Goal: Transaction & Acquisition: Purchase product/service

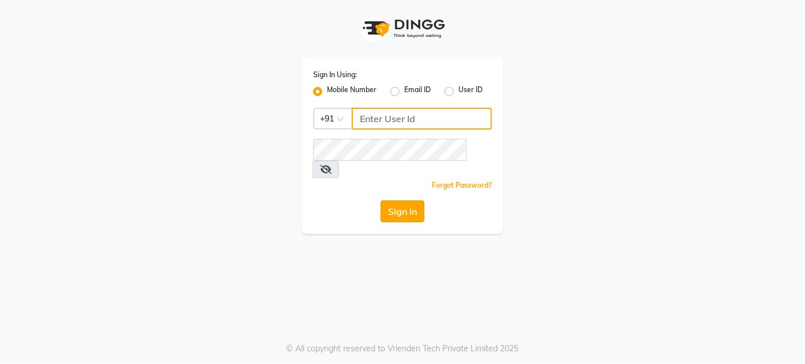
type input "8095355755"
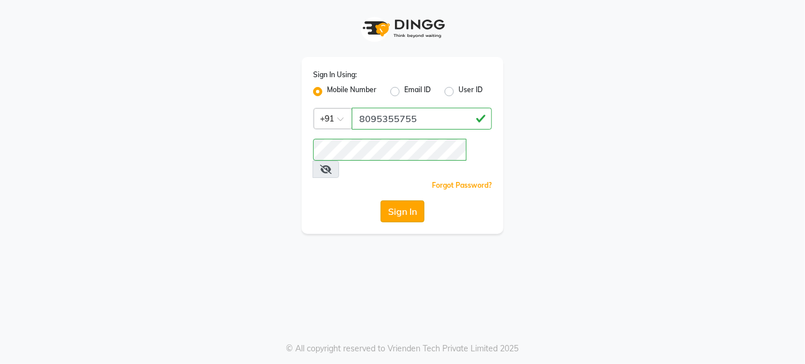
click at [390, 201] on button "Sign In" at bounding box center [403, 212] width 44 height 22
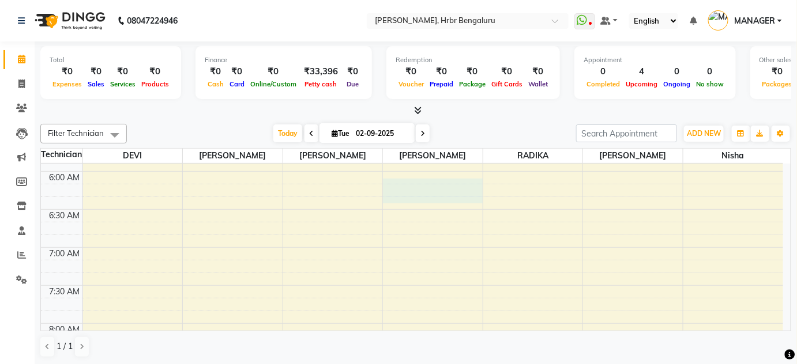
scroll to position [446, 0]
drag, startPoint x: 390, startPoint y: 187, endPoint x: 563, endPoint y: 93, distance: 196.3
click at [563, 93] on div "Total ₹0 Expenses ₹0 Sales ₹0 Services ₹0 Products Finance ₹0 Cash ₹0 Card ₹0 O…" at bounding box center [416, 204] width 762 height 324
click at [421, 106] on icon at bounding box center [418, 110] width 7 height 9
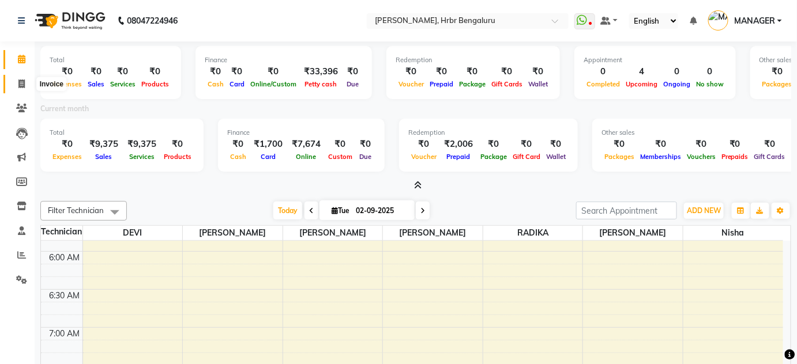
click at [17, 85] on span at bounding box center [22, 84] width 20 height 13
select select "service"
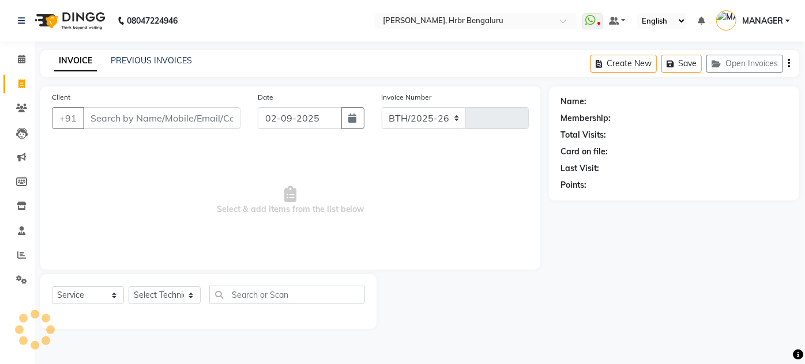
select select "3771"
type input "1041"
click at [105, 114] on input "Client" at bounding box center [161, 118] width 157 height 22
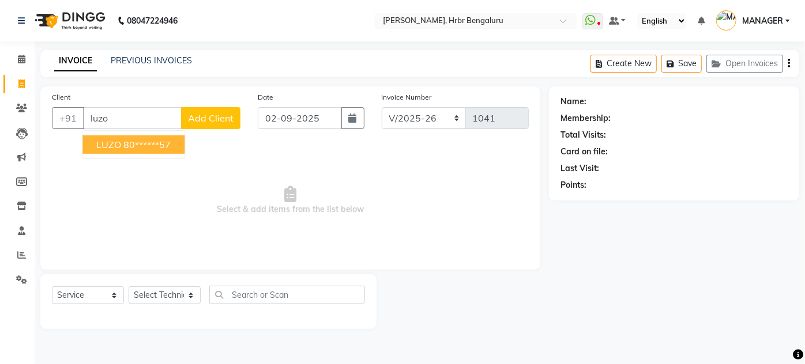
click at [112, 141] on span "LUZO" at bounding box center [108, 145] width 25 height 12
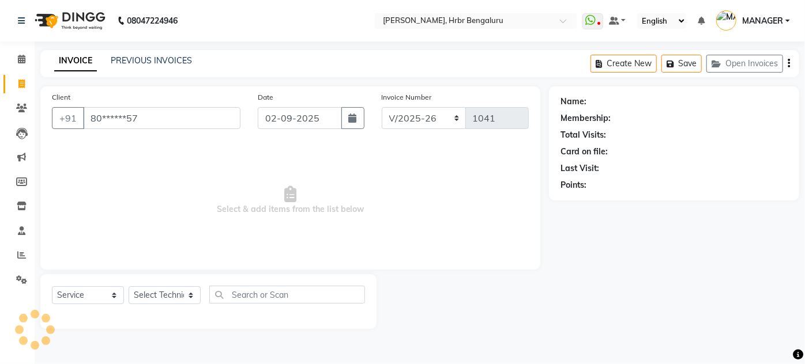
type input "80******57"
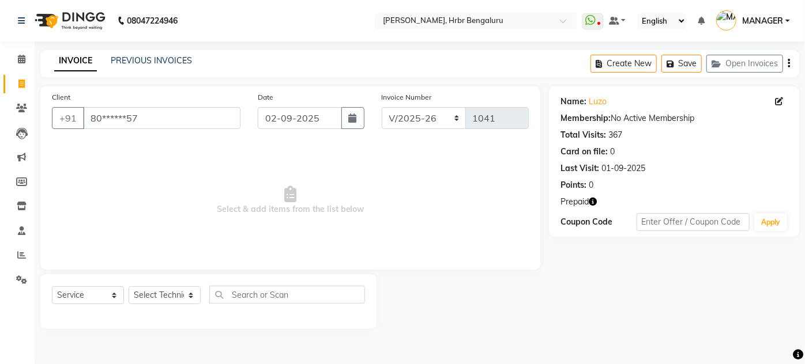
click at [598, 202] on div "Prepaid" at bounding box center [673, 202] width 227 height 12
click at [593, 201] on icon "button" at bounding box center [593, 202] width 8 height 8
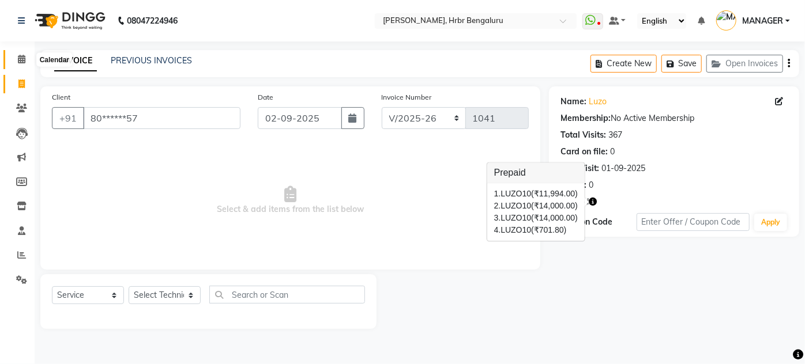
click at [20, 61] on icon at bounding box center [21, 59] width 7 height 9
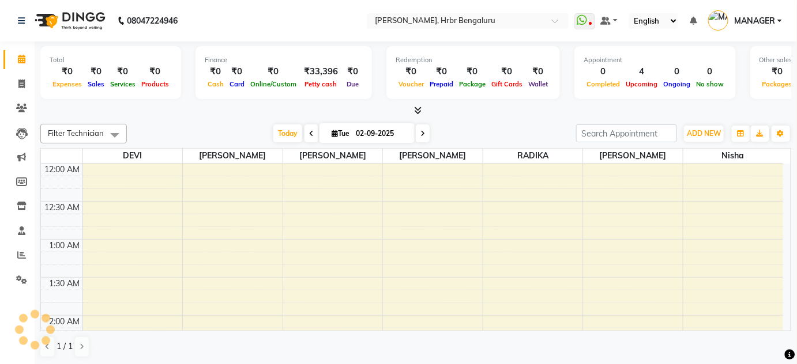
scroll to position [451, 0]
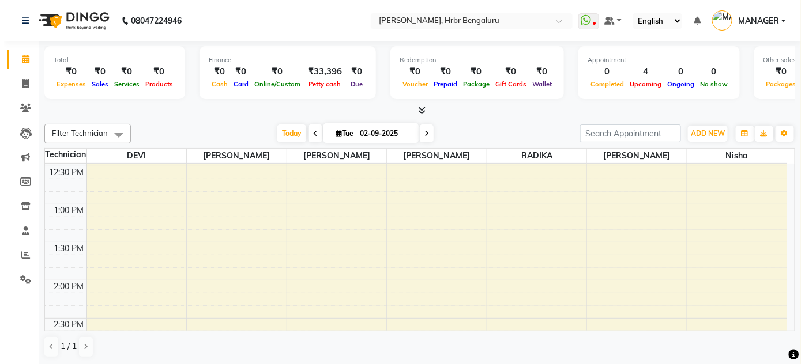
scroll to position [1090, 0]
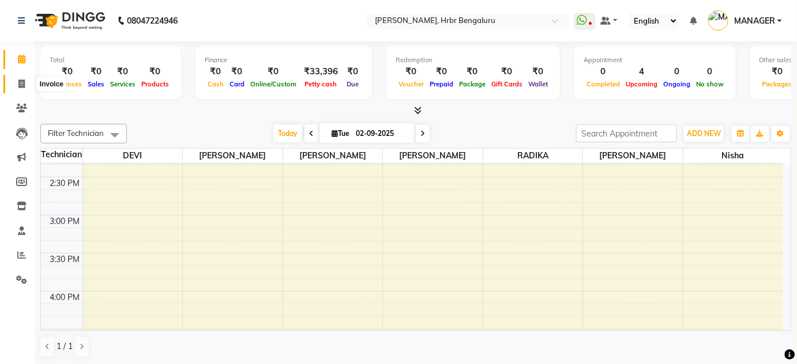
click at [26, 84] on span at bounding box center [22, 84] width 20 height 13
select select "service"
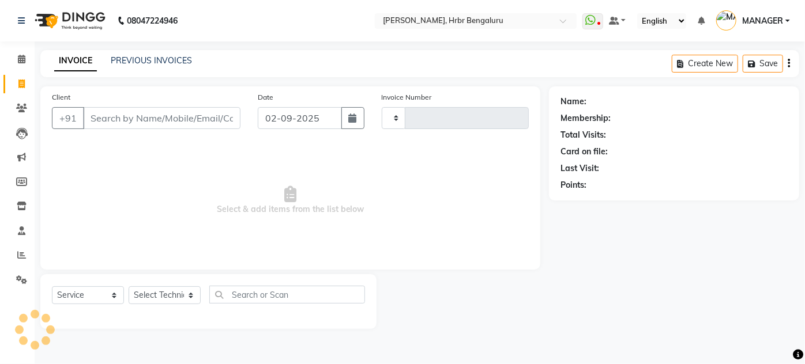
type input "1041"
select select "3771"
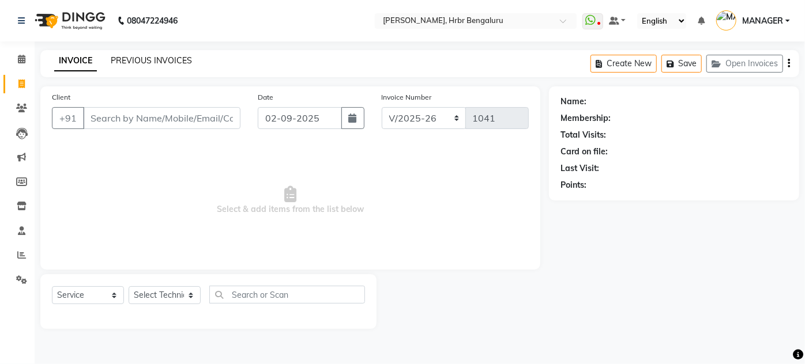
click at [161, 59] on link "PREVIOUS INVOICES" at bounding box center [151, 60] width 81 height 10
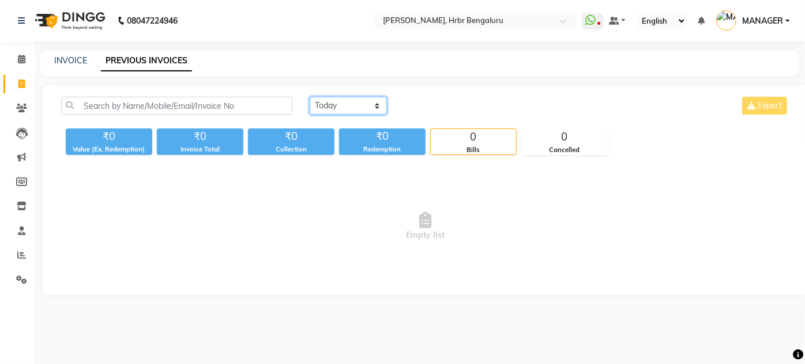
click at [360, 104] on select "Today Yesterday Custom Range" at bounding box center [348, 106] width 77 height 18
select select "yesterday"
click at [310, 97] on select "Today Yesterday Custom Range" at bounding box center [348, 106] width 77 height 18
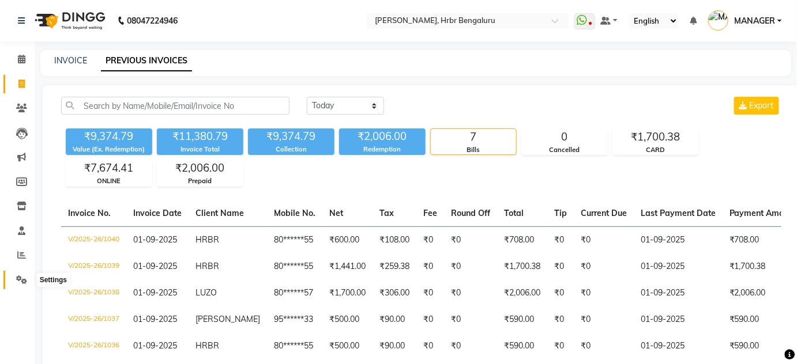
click at [16, 281] on icon at bounding box center [21, 280] width 11 height 9
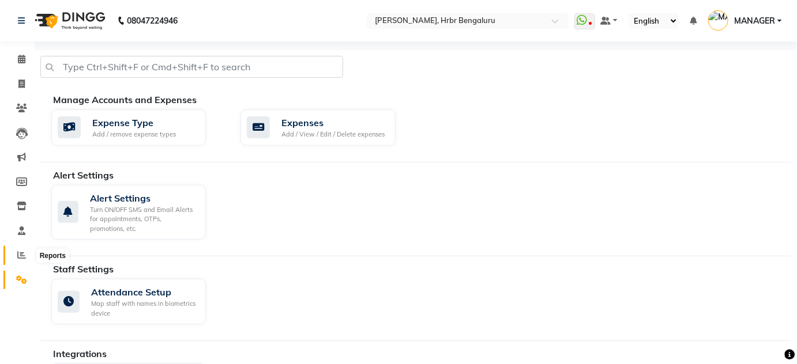
click at [20, 258] on icon at bounding box center [21, 255] width 9 height 9
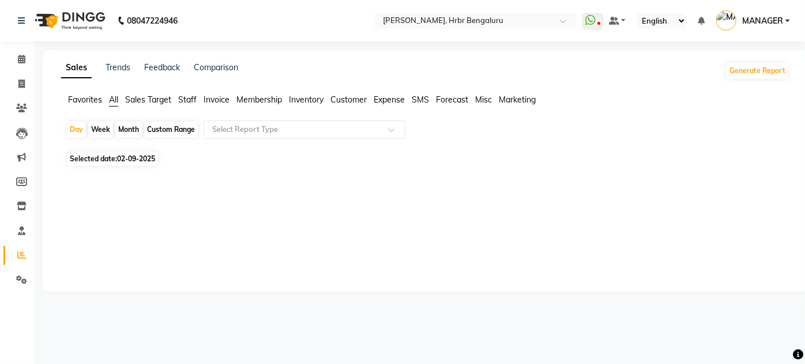
click at [351, 100] on span "Customer" at bounding box center [348, 100] width 36 height 10
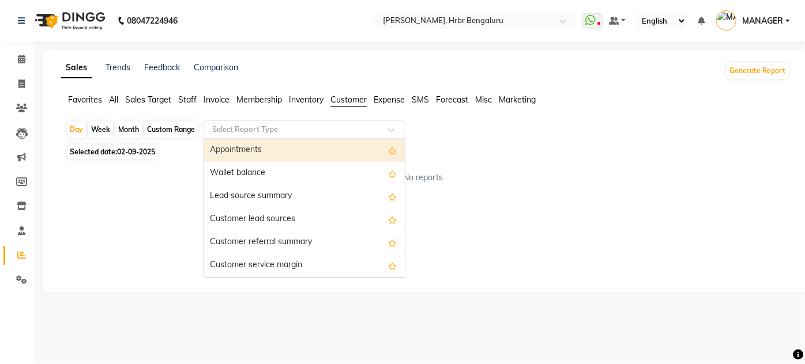
click at [388, 131] on div at bounding box center [304, 130] width 201 height 12
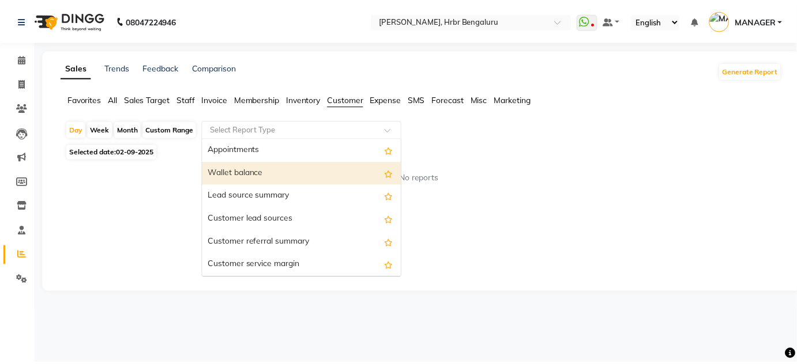
scroll to position [161, 0]
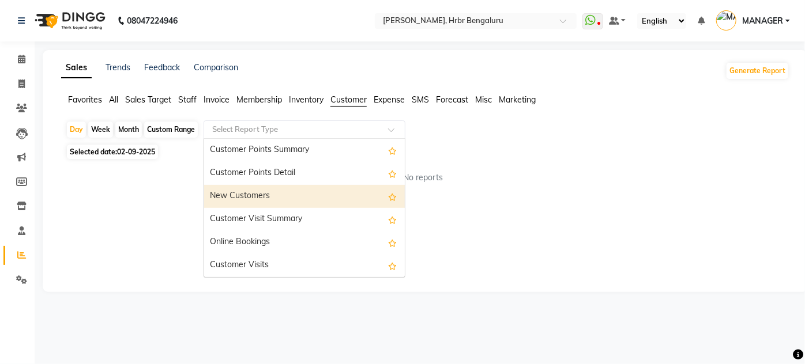
click at [235, 192] on div "New Customers" at bounding box center [304, 196] width 201 height 23
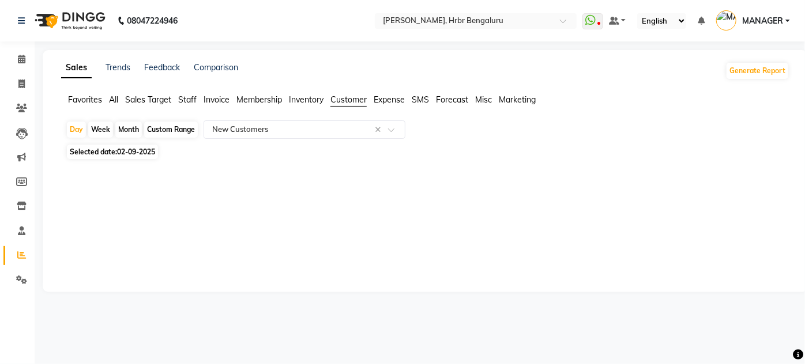
click at [135, 149] on span "02-09-2025" at bounding box center [136, 152] width 38 height 9
select select "9"
select select "2025"
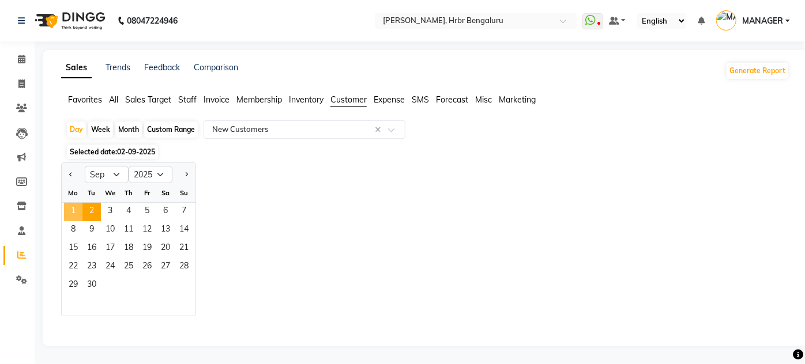
click at [73, 212] on span "1" at bounding box center [73, 212] width 18 height 18
select select "csv"
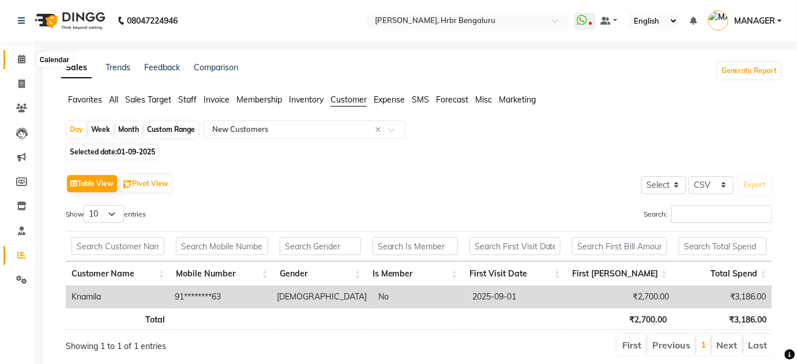
click at [23, 59] on icon at bounding box center [21, 59] width 7 height 9
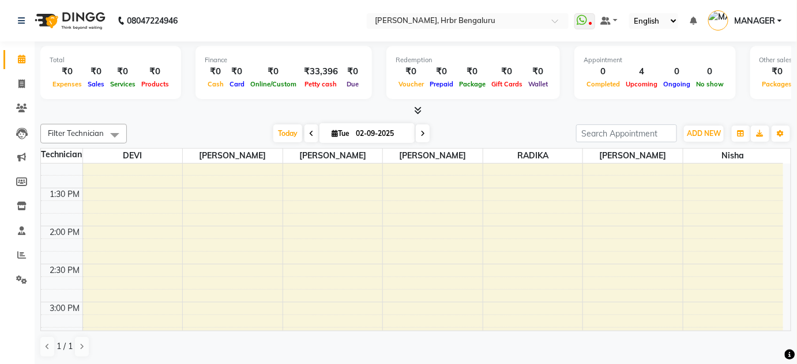
scroll to position [1007, 0]
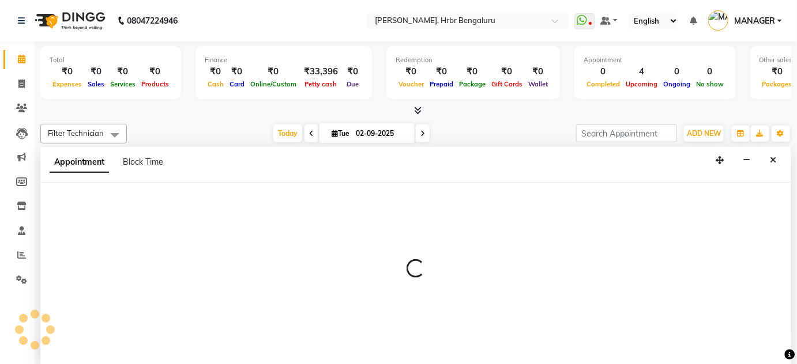
scroll to position [0, 0]
select select "77431"
select select "900"
select select "tentative"
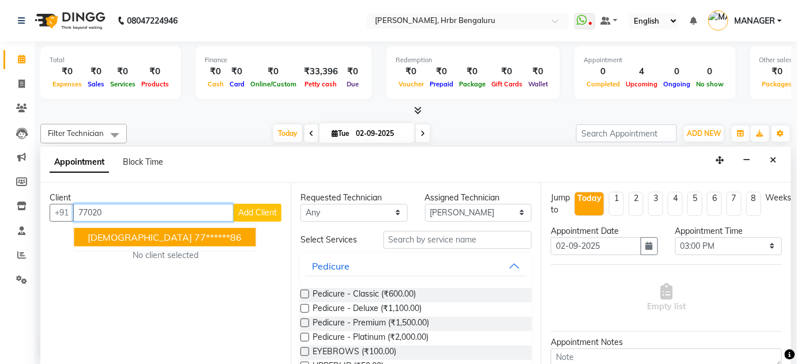
click at [194, 236] on ngb-highlight "77******86" at bounding box center [217, 237] width 47 height 12
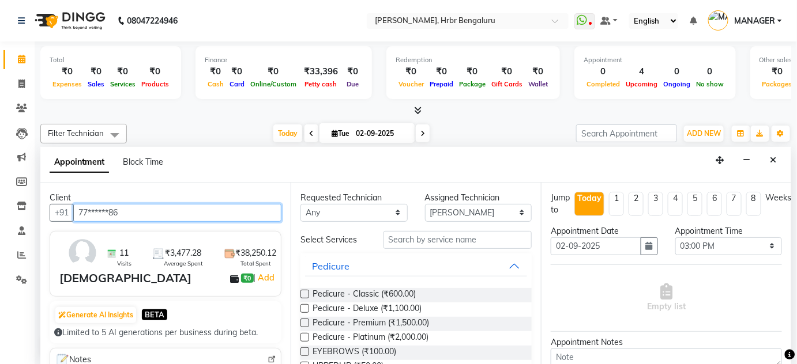
type input "77******86"
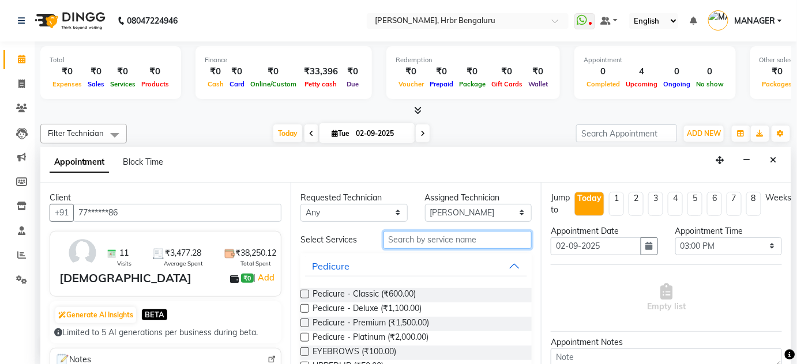
click at [430, 241] on input "text" at bounding box center [457, 240] width 148 height 18
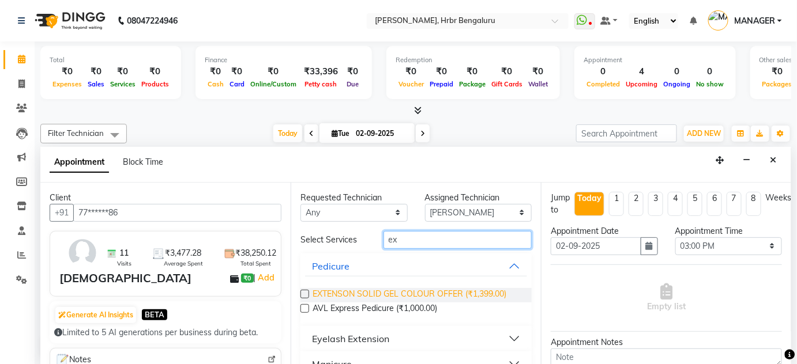
type input "ex"
click at [469, 288] on span "EXTENSON SOLID GEL COLOUR OFFER (₹1,399.00)" at bounding box center [409, 295] width 194 height 14
checkbox input "false"
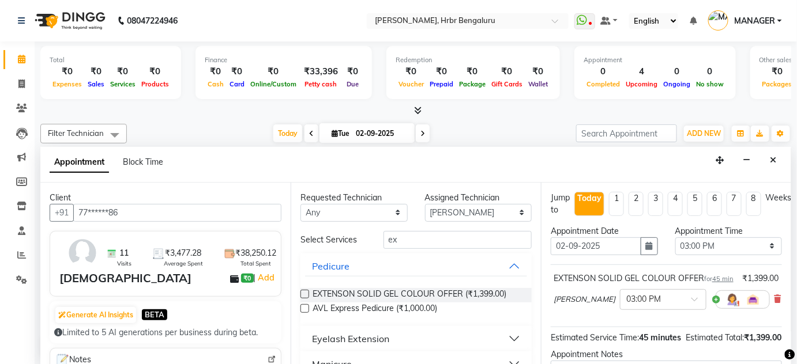
scroll to position [144, 0]
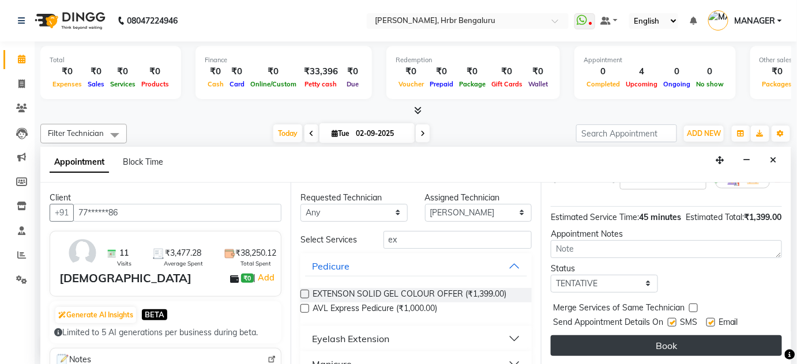
click at [681, 353] on button "Book" at bounding box center [666, 346] width 231 height 21
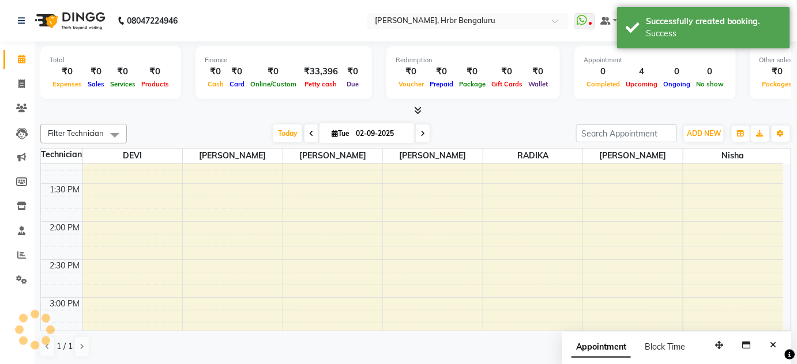
scroll to position [0, 0]
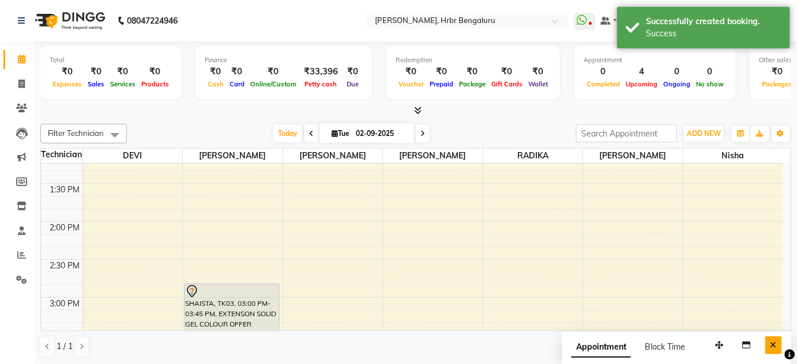
click at [776, 349] on button "Close" at bounding box center [773, 346] width 17 height 18
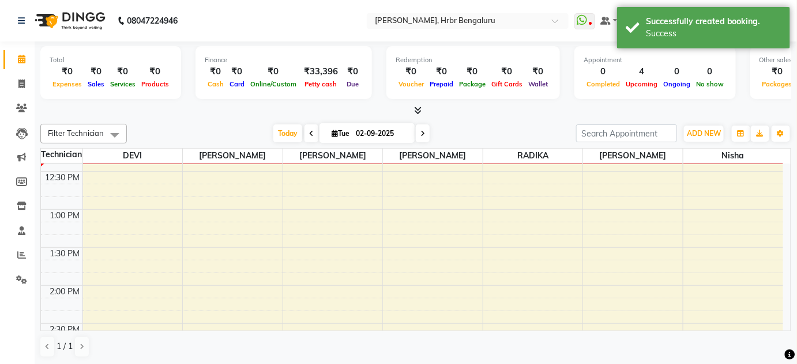
scroll to position [939, 0]
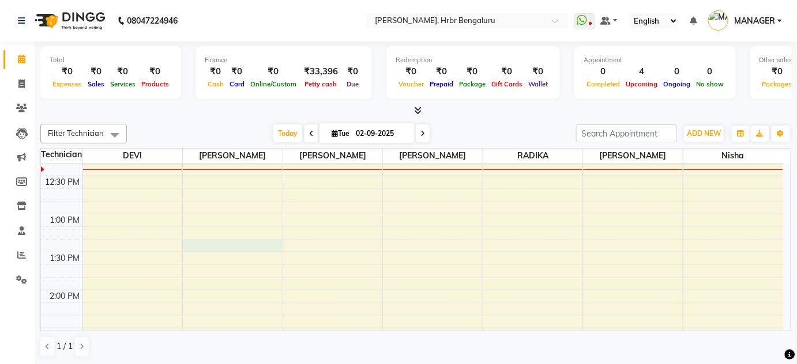
click at [212, 247] on div "12:00 AM 12:30 AM 1:00 AM 1:30 AM 2:00 AM 2:30 AM 3:00 AM 3:30 AM 4:00 AM 4:30 …" at bounding box center [412, 62] width 742 height 1674
select select "77431"
select select "810"
select select "tentative"
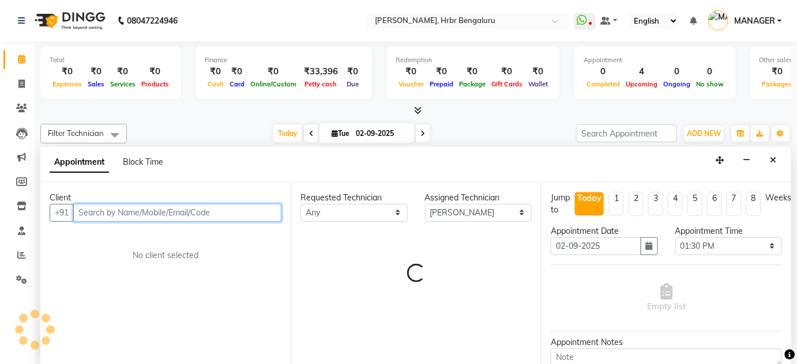
scroll to position [0, 0]
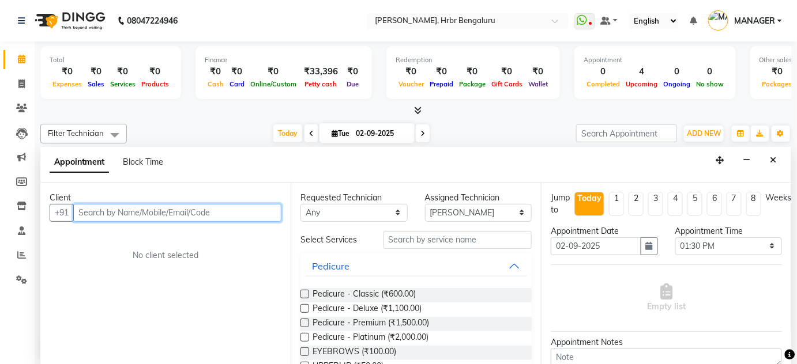
click at [115, 212] on input "text" at bounding box center [177, 213] width 208 height 18
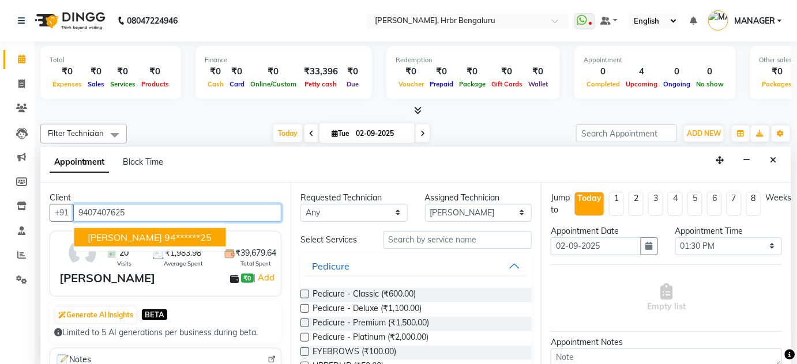
click at [164, 233] on ngb-highlight "94******25" at bounding box center [187, 237] width 47 height 12
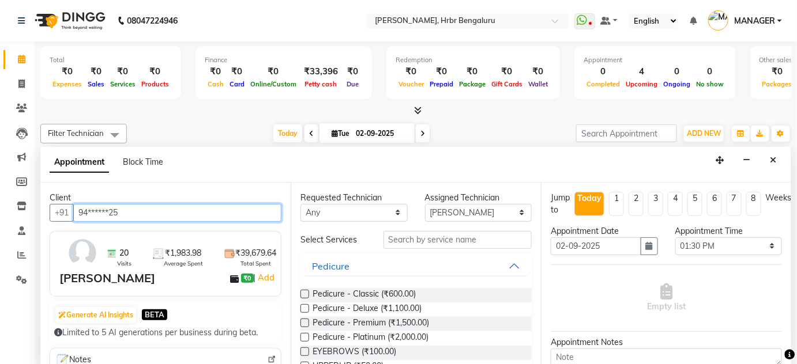
type input "94******25"
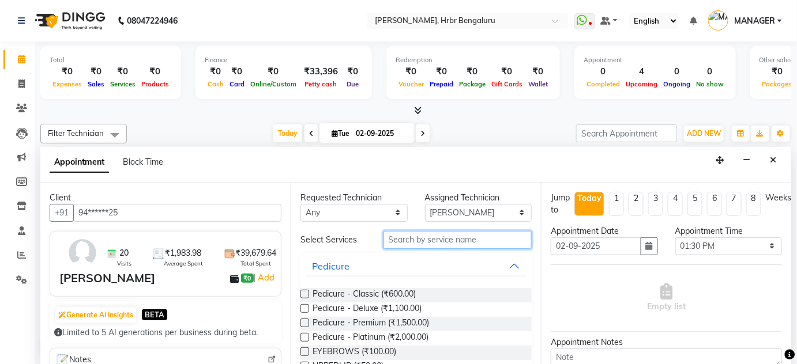
click at [423, 233] on input "text" at bounding box center [457, 240] width 148 height 18
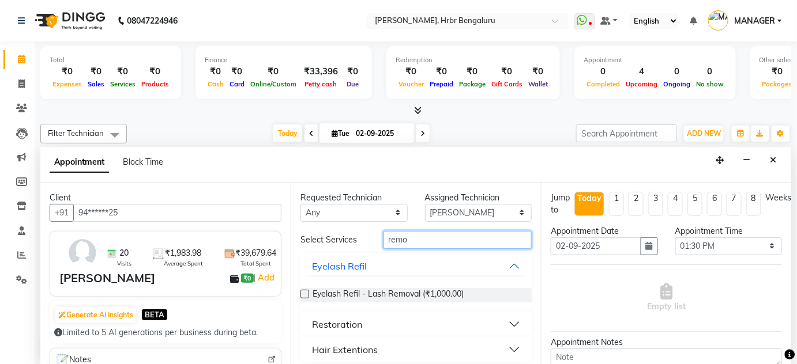
type input "remo"
click at [329, 326] on div "Restoration" at bounding box center [337, 325] width 50 height 14
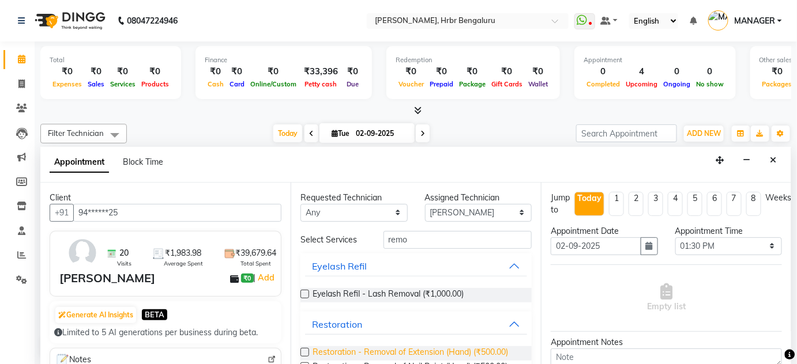
click at [406, 352] on span "Restoration - Removal of Extension (Hand) (₹500.00)" at bounding box center [409, 353] width 195 height 14
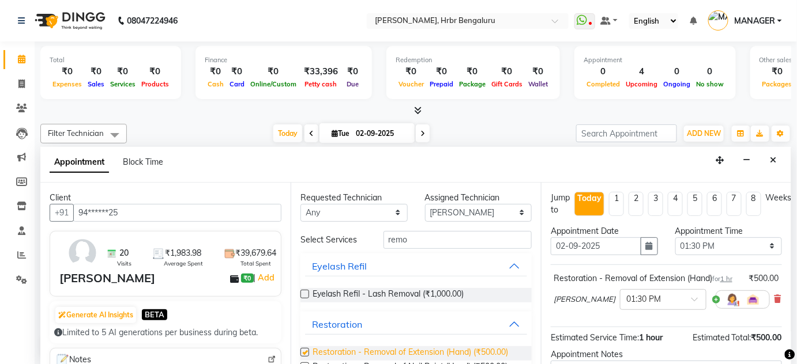
checkbox input "false"
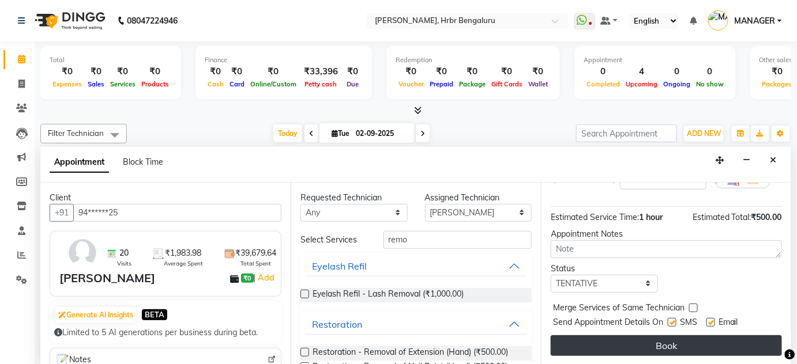
click at [684, 345] on button "Book" at bounding box center [666, 346] width 231 height 21
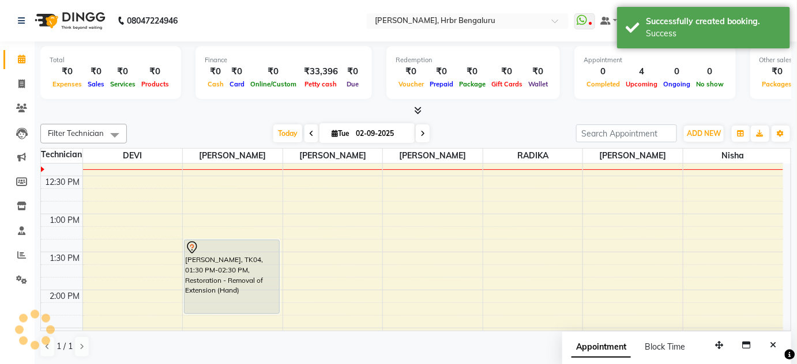
scroll to position [0, 0]
click at [773, 348] on icon "Close" at bounding box center [773, 345] width 6 height 8
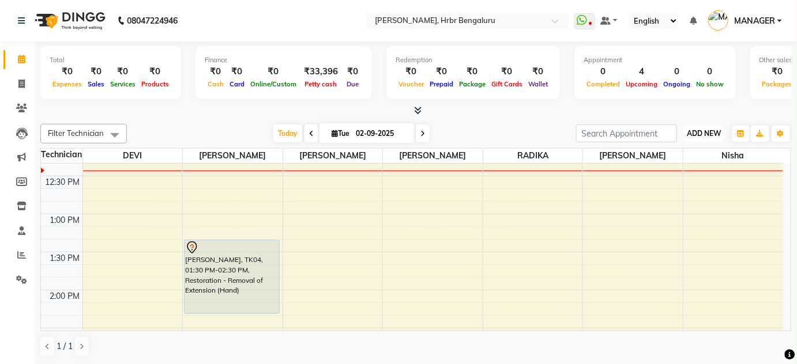
click at [700, 130] on span "ADD NEW" at bounding box center [704, 133] width 34 height 9
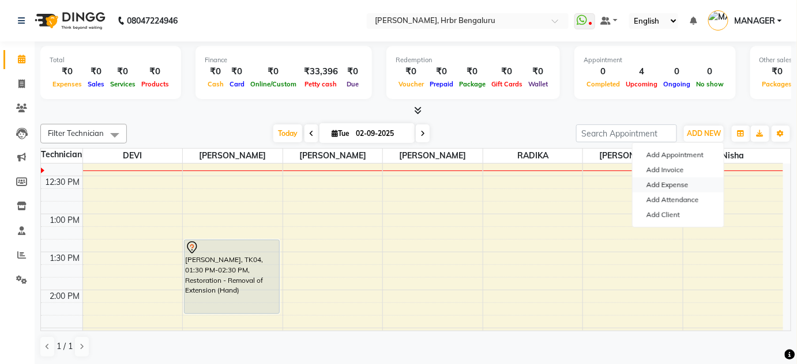
click at [667, 184] on link "Add Expense" at bounding box center [677, 185] width 91 height 15
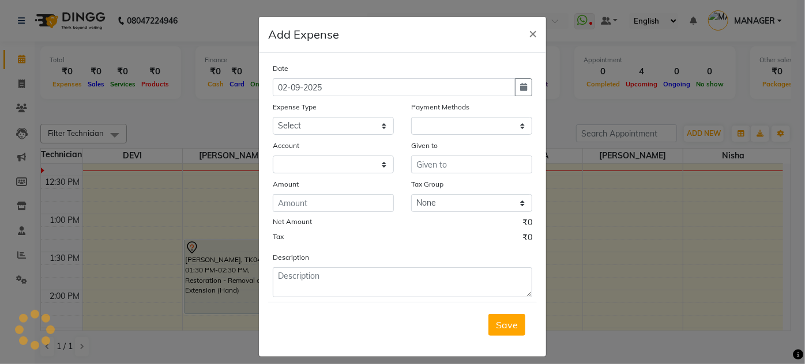
select select "1"
select select "1935"
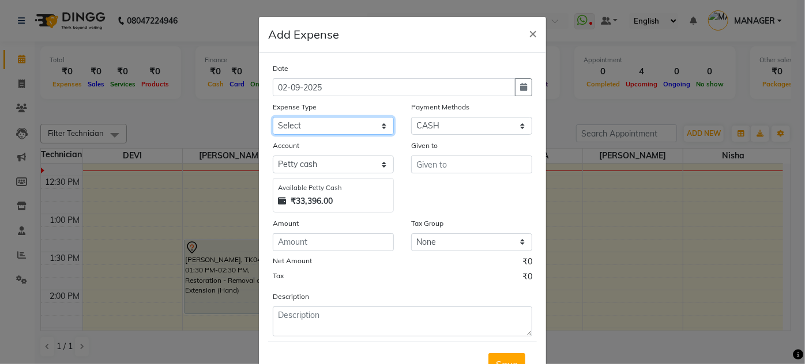
click at [322, 128] on select "Select acetone Advance Salary bank deposite BBMP Beauty products Bed charges BI…" at bounding box center [333, 126] width 121 height 18
select select "5212"
click at [273, 117] on select "Select acetone Advance Salary bank deposite BBMP Beauty products Bed charges BI…" at bounding box center [333, 126] width 121 height 18
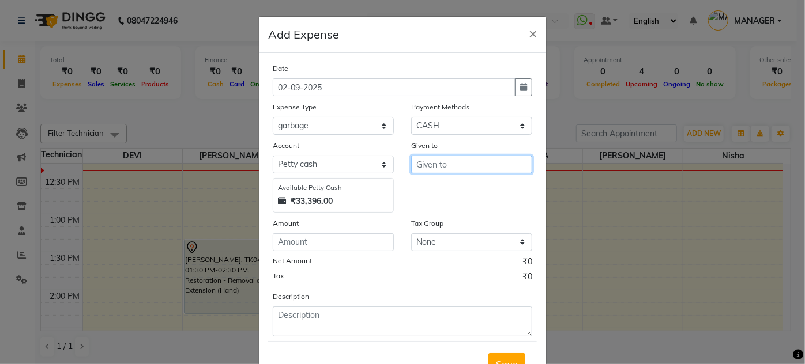
click at [461, 161] on input "text" at bounding box center [471, 165] width 121 height 18
type input "security"
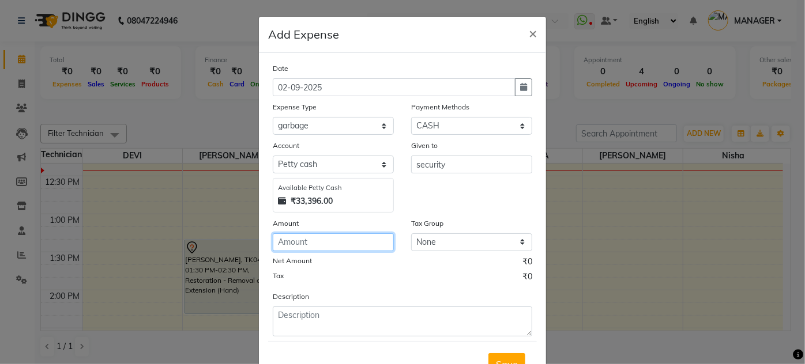
click at [323, 246] on input "number" at bounding box center [333, 242] width 121 height 18
type input "600"
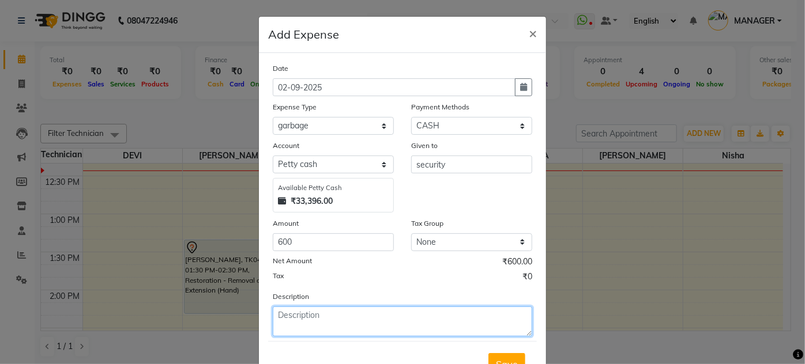
click at [343, 321] on textarea at bounding box center [402, 322] width 259 height 30
type textarea "garbage, standee board"
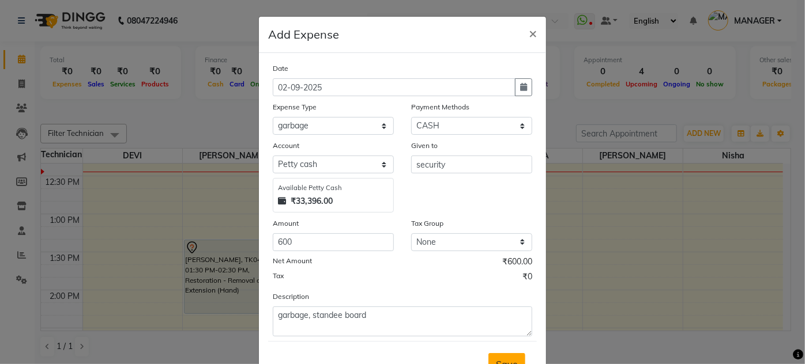
click at [492, 357] on button "Save" at bounding box center [506, 364] width 37 height 22
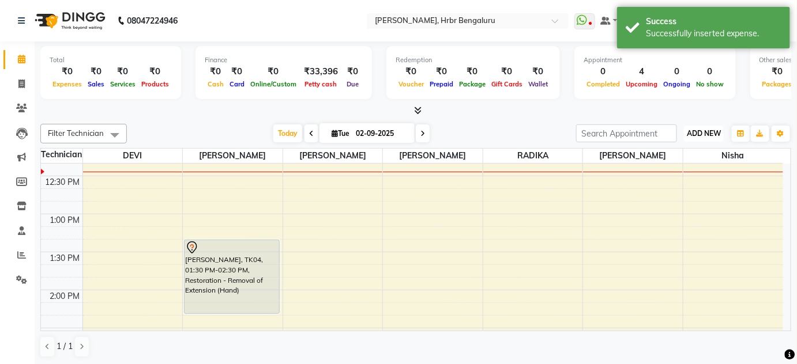
click at [695, 127] on button "ADD NEW Toggle Dropdown" at bounding box center [704, 134] width 40 height 16
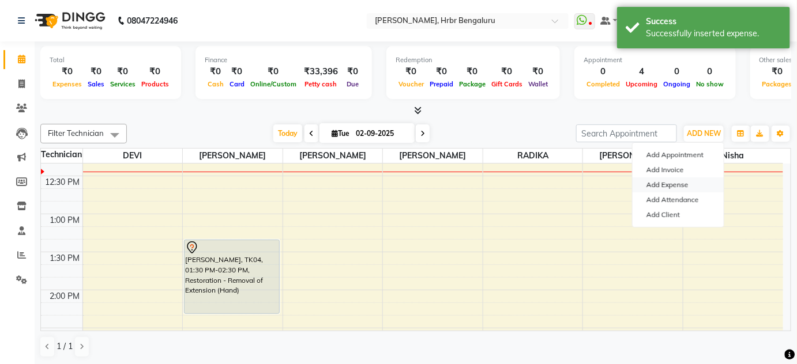
click at [651, 180] on link "Add Expense" at bounding box center [677, 185] width 91 height 15
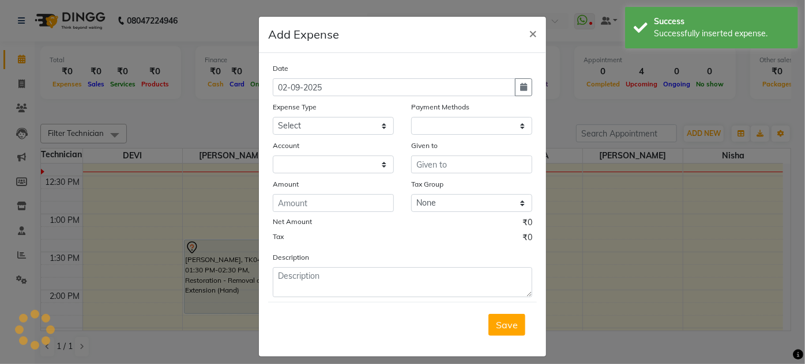
select select "1"
select select "1935"
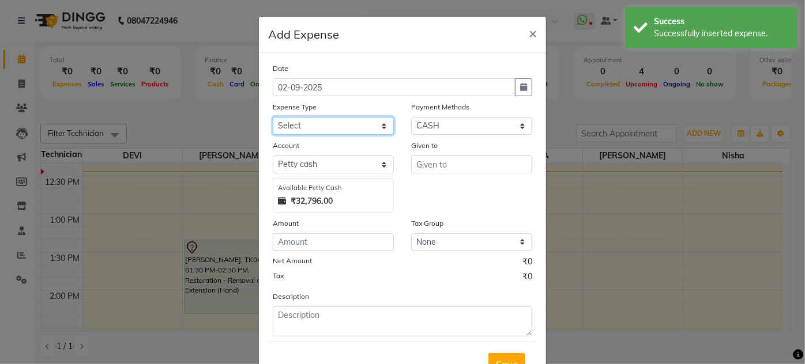
click at [340, 130] on select "Select acetone Advance Salary bank deposite BBMP Beauty products Bed charges BI…" at bounding box center [333, 126] width 121 height 18
select select "21438"
click at [273, 117] on select "Select acetone Advance Salary bank deposite BBMP Beauty products Bed charges BI…" at bounding box center [333, 126] width 121 height 18
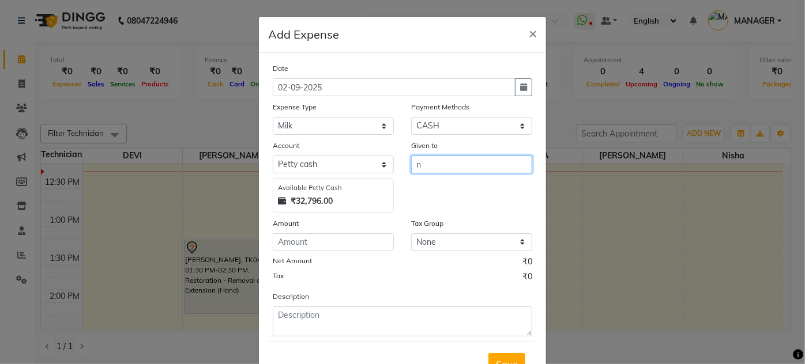
click at [471, 169] on input "n" at bounding box center [471, 165] width 121 height 18
type input "nirmala"
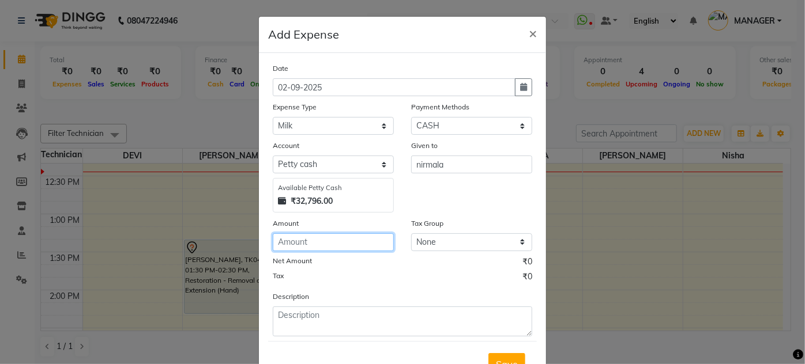
click at [355, 236] on input "number" at bounding box center [333, 242] width 121 height 18
type input "100"
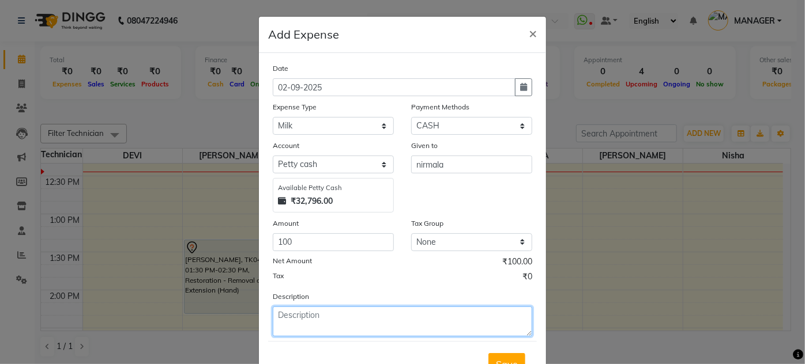
click at [338, 318] on textarea at bounding box center [402, 322] width 259 height 30
type textarea "milk, water 20lit 1 can"
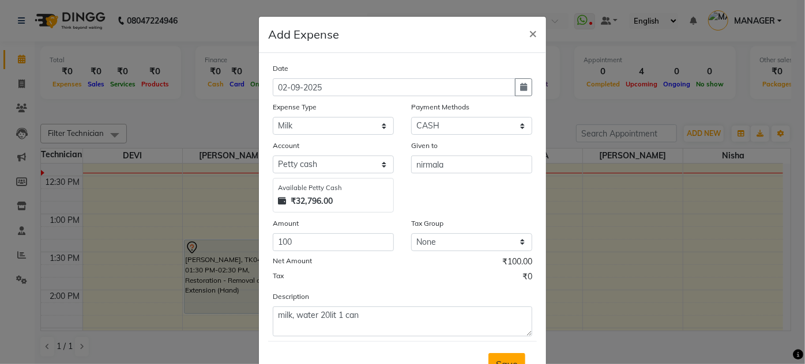
click at [500, 355] on button "Save" at bounding box center [506, 364] width 37 height 22
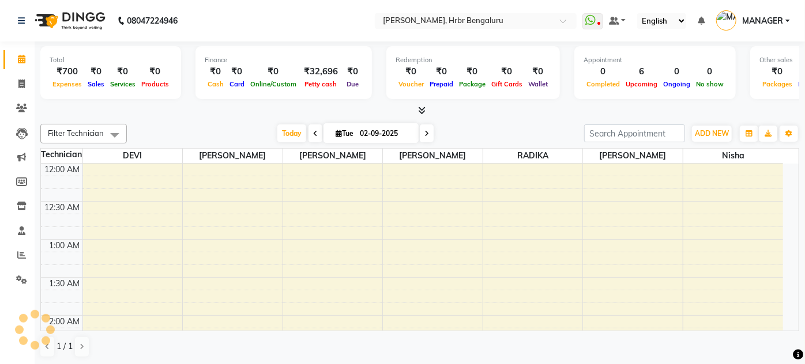
select select "en"
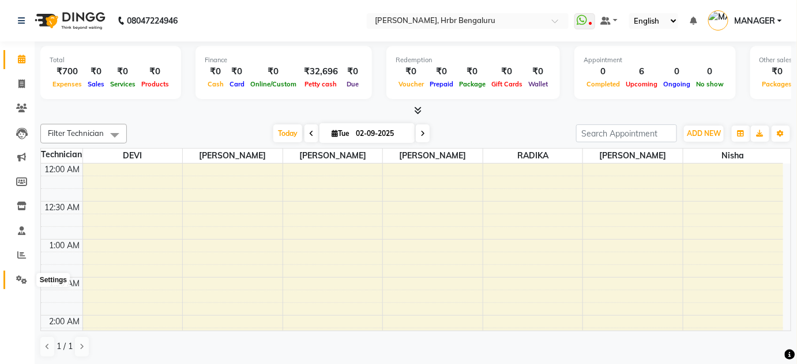
click at [24, 280] on icon at bounding box center [21, 280] width 11 height 9
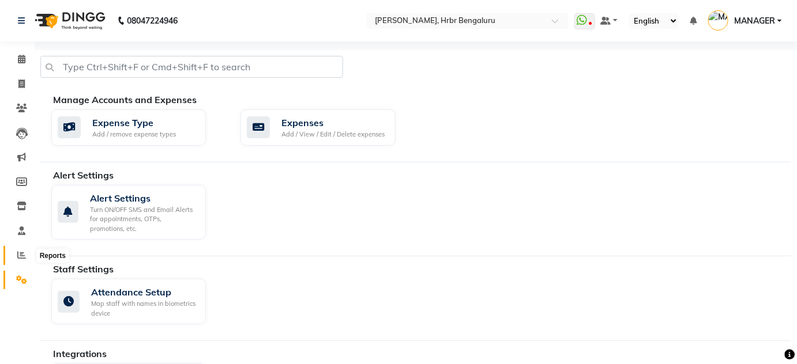
click at [21, 256] on icon at bounding box center [21, 255] width 9 height 9
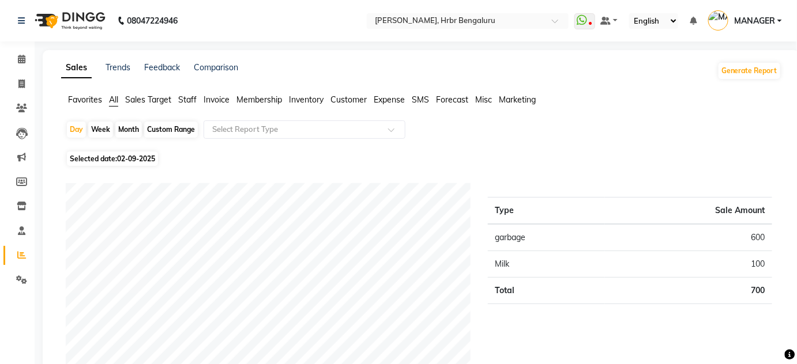
click at [191, 97] on span "Staff" at bounding box center [187, 100] width 18 height 10
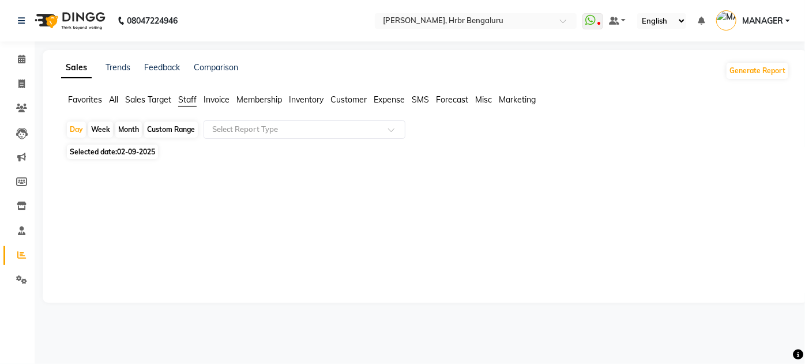
click at [111, 150] on span "Selected date: 02-09-2025" at bounding box center [112, 152] width 91 height 14
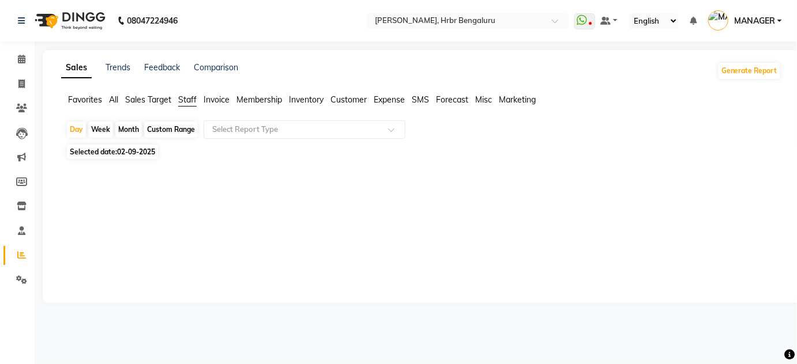
select select "9"
select select "2025"
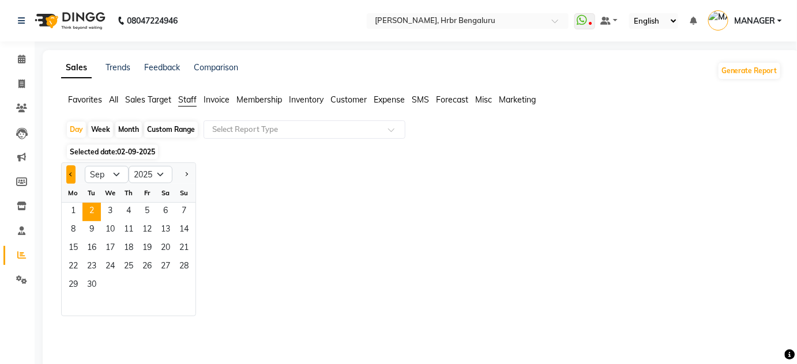
click at [71, 176] on span "Previous month" at bounding box center [71, 174] width 4 height 4
select select "8"
click at [184, 284] on span "31" at bounding box center [184, 286] width 18 height 18
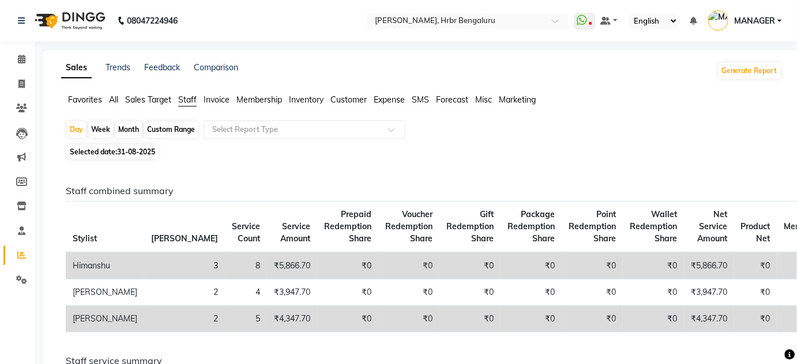
click at [129, 153] on span "31-08-2025" at bounding box center [136, 152] width 38 height 9
select select "8"
select select "2025"
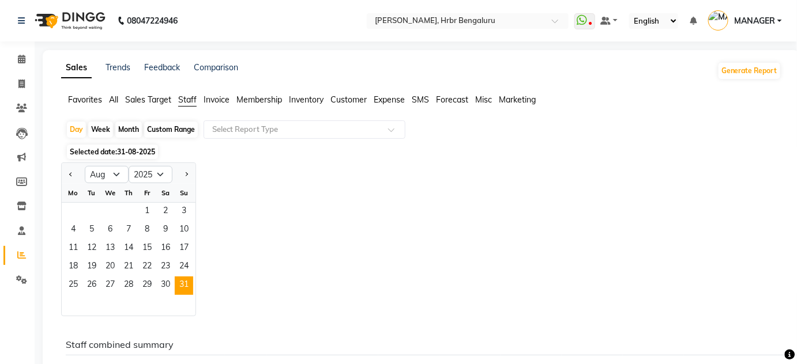
click at [158, 129] on div "Custom Range" at bounding box center [171, 130] width 54 height 16
select select "8"
select select "2025"
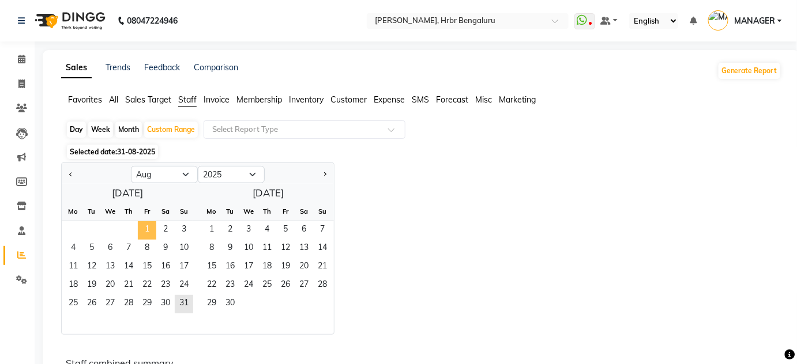
click at [144, 233] on span "1" at bounding box center [147, 230] width 18 height 18
click at [180, 298] on span "31" at bounding box center [184, 304] width 18 height 18
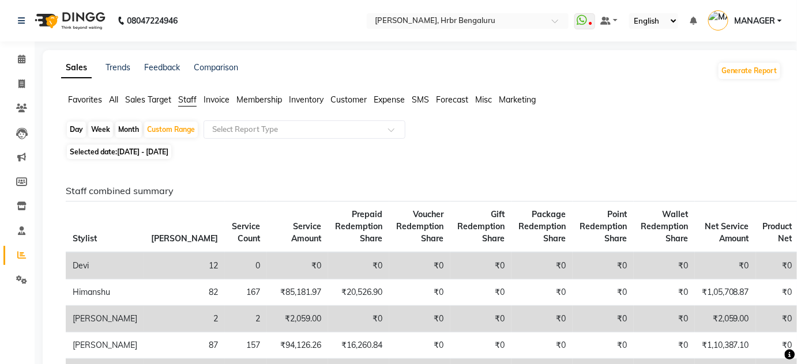
click at [75, 131] on div "Day" at bounding box center [76, 130] width 19 height 16
select select "8"
select select "2025"
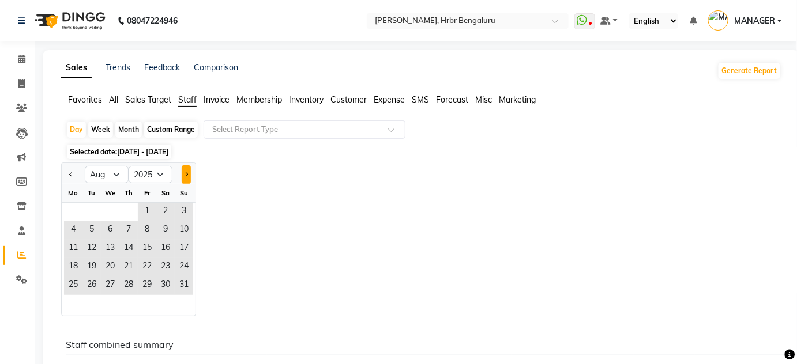
click at [185, 175] on span "Next month" at bounding box center [186, 174] width 4 height 4
select select "9"
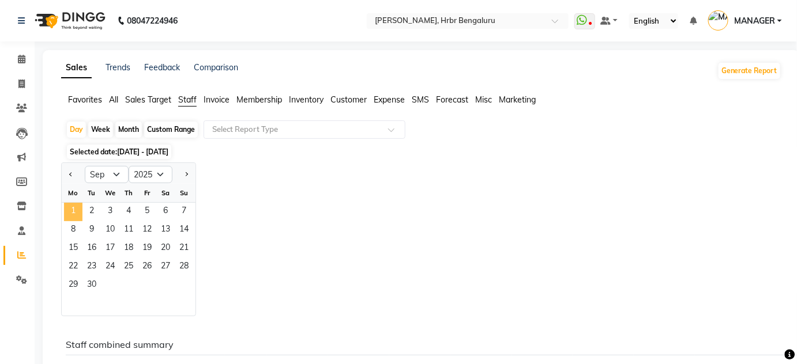
click at [69, 214] on span "1" at bounding box center [73, 212] width 18 height 18
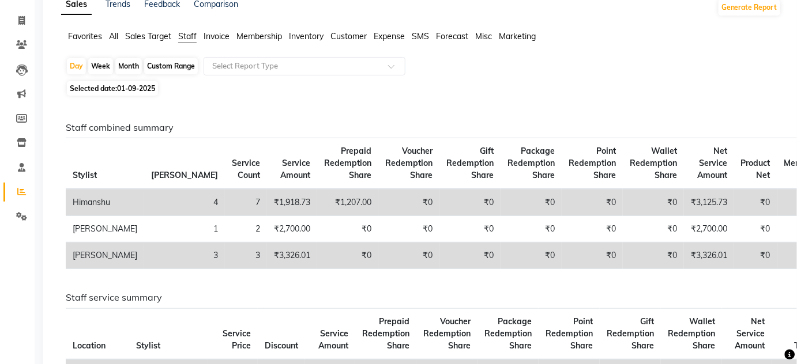
scroll to position [65, 0]
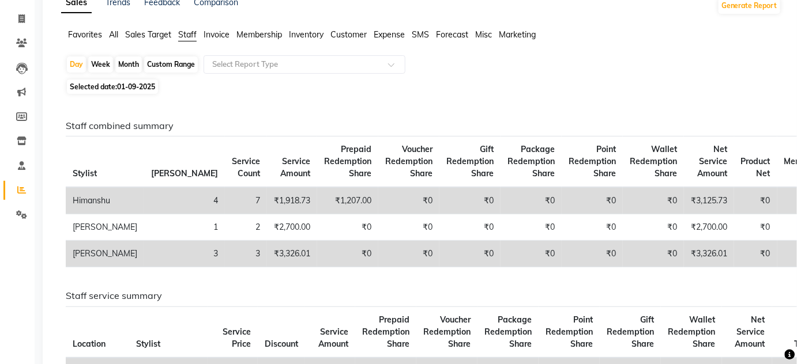
click at [133, 66] on div "Month" at bounding box center [128, 65] width 27 height 16
select select "9"
select select "2025"
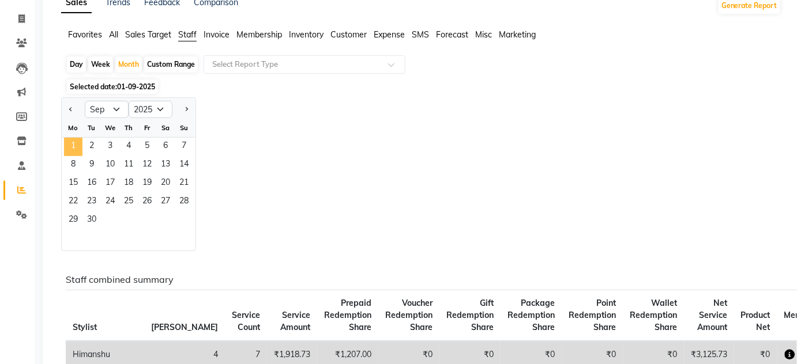
click at [76, 146] on span "1" at bounding box center [73, 147] width 18 height 18
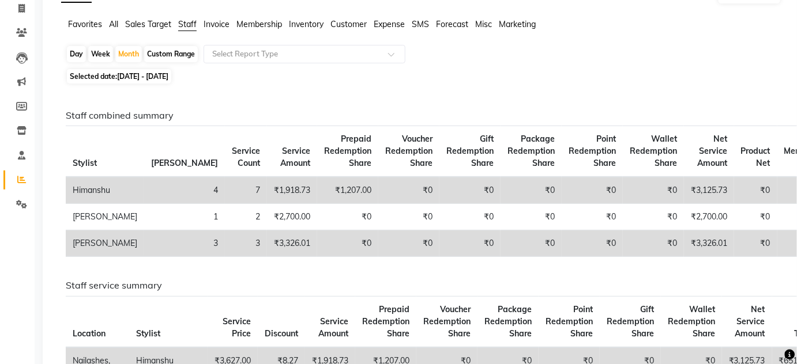
scroll to position [0, 0]
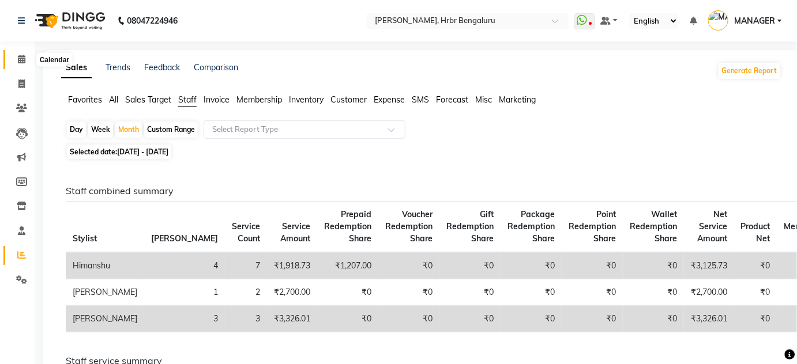
click at [18, 60] on icon at bounding box center [21, 59] width 7 height 9
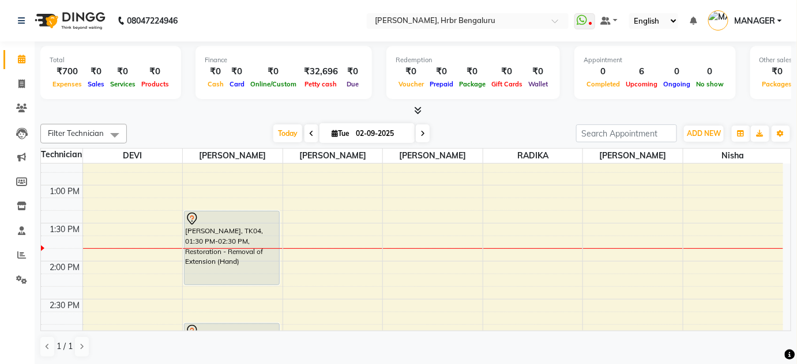
scroll to position [1001, 0]
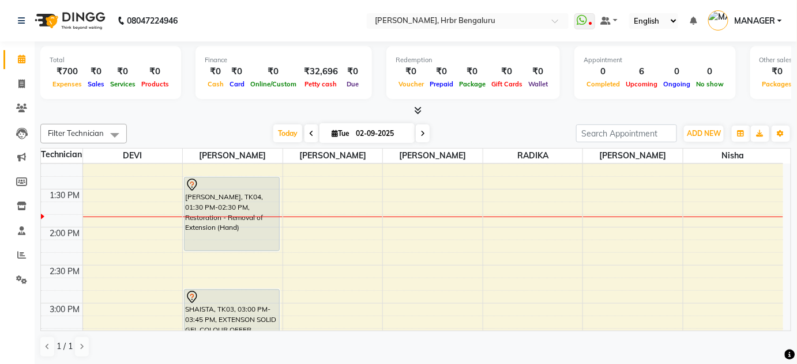
click at [382, 130] on input "02-09-2025" at bounding box center [381, 133] width 58 height 17
select select "9"
select select "2025"
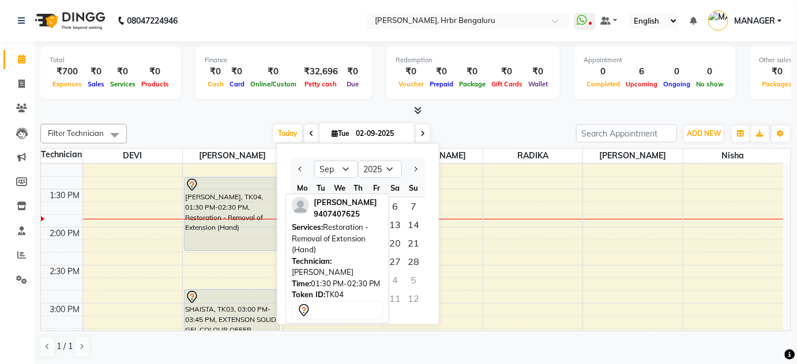
click at [193, 212] on div "YAMINI, TK04, 01:30 PM-02:30 PM, Restoration - Removal of Extension (Hand)" at bounding box center [231, 214] width 95 height 73
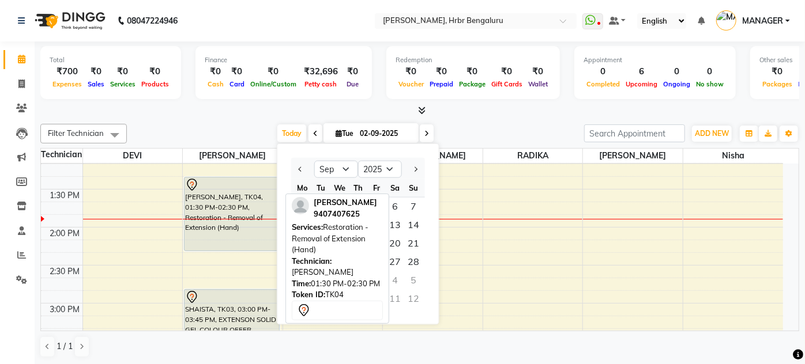
select select "7"
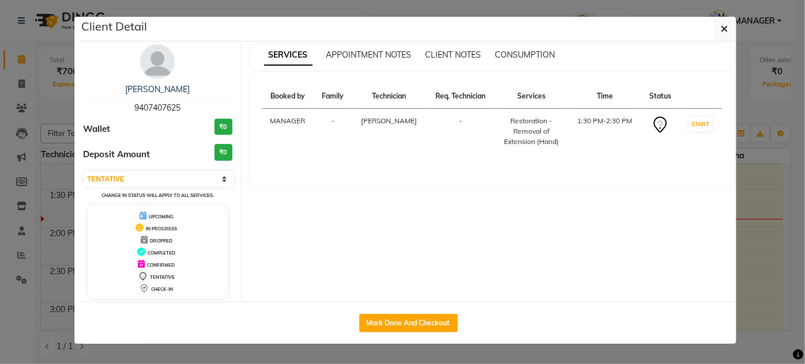
click at [147, 103] on span "9407407625" at bounding box center [157, 108] width 46 height 10
copy span "9407407625"
click at [59, 106] on ngb-modal-window "Client Detail YAMINI 9407407625 Wallet ₹0 Deposit Amount ₹0 Select IN SERVICE C…" at bounding box center [402, 182] width 805 height 364
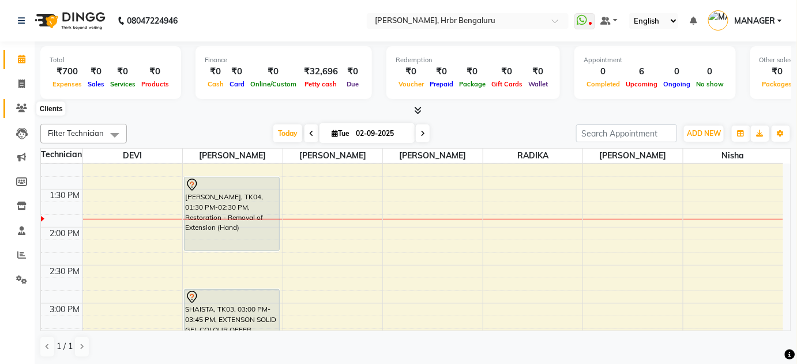
click at [28, 112] on span at bounding box center [22, 108] width 20 height 13
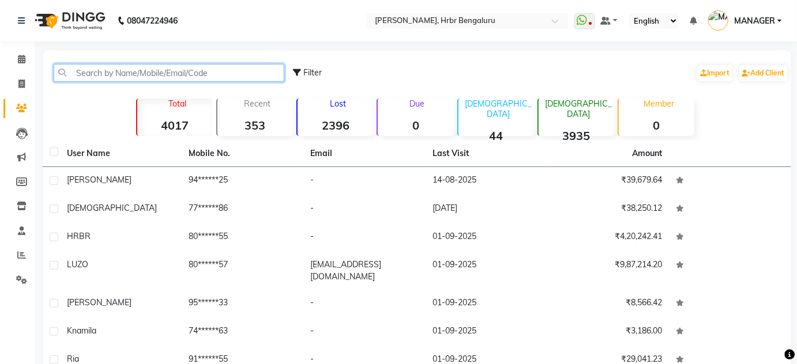
click at [153, 69] on input "text" at bounding box center [169, 73] width 231 height 18
paste input "9407407625"
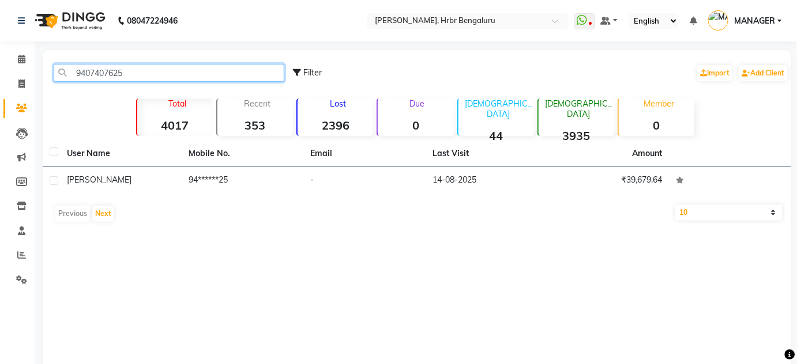
type input "9407407625"
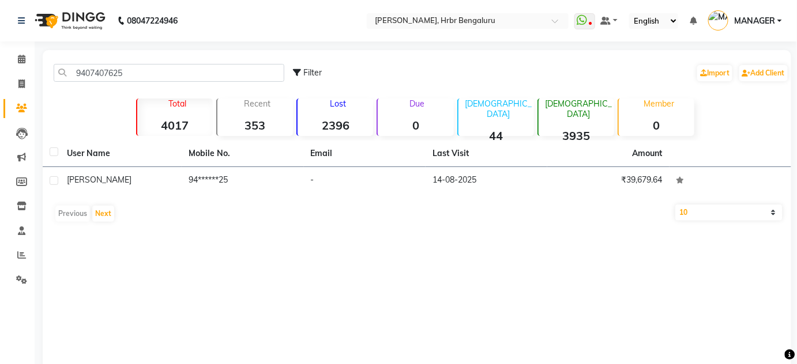
click at [209, 195] on div "User Name Mobile No. Email Last Visit Amount YAMINI 94******25 - 14-08-2025 ₹39…" at bounding box center [417, 184] width 748 height 87
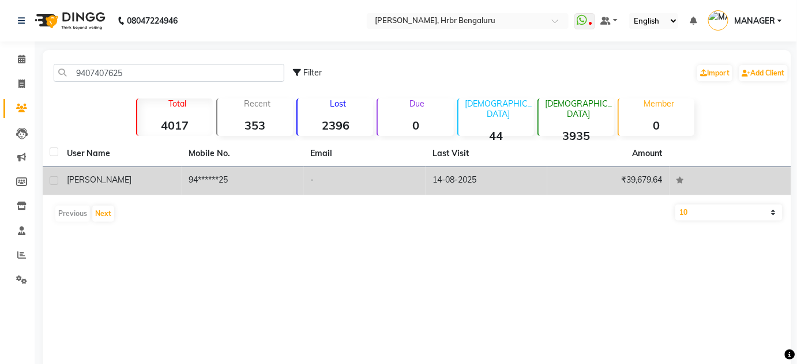
click at [205, 182] on td "94******25" at bounding box center [243, 181] width 122 height 28
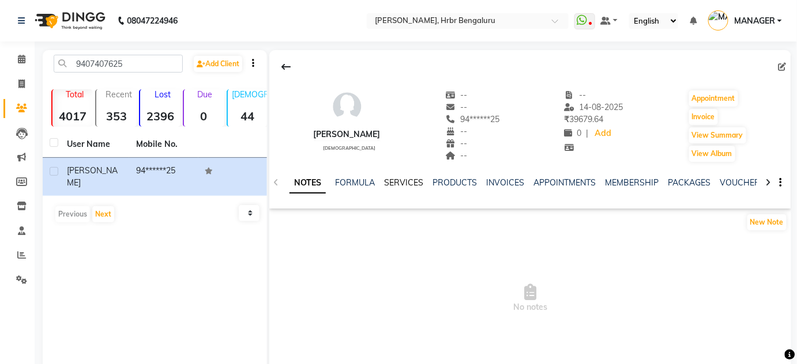
click at [399, 182] on link "SERVICES" at bounding box center [403, 183] width 39 height 10
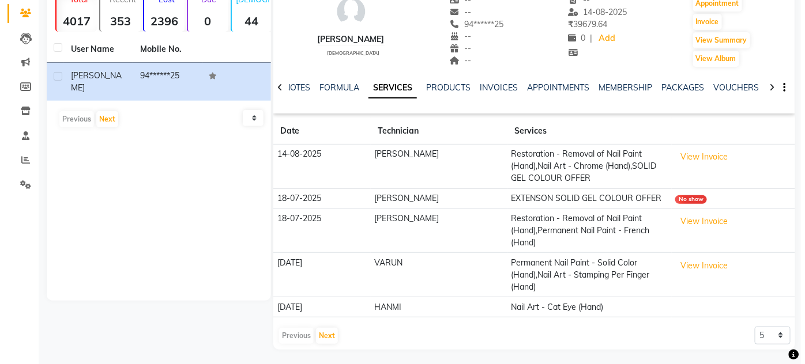
scroll to position [97, 0]
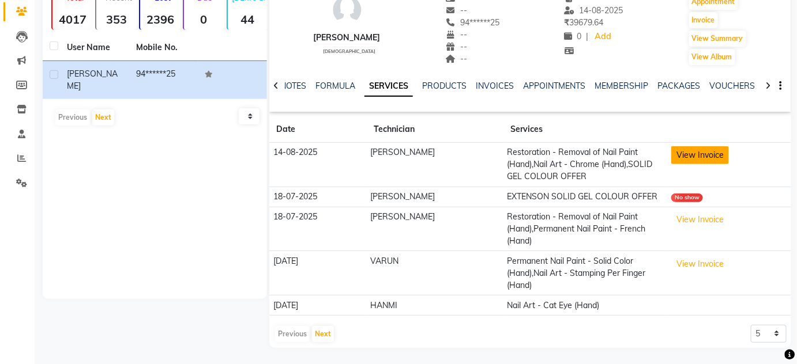
click at [698, 158] on button "View Invoice" at bounding box center [700, 155] width 58 height 18
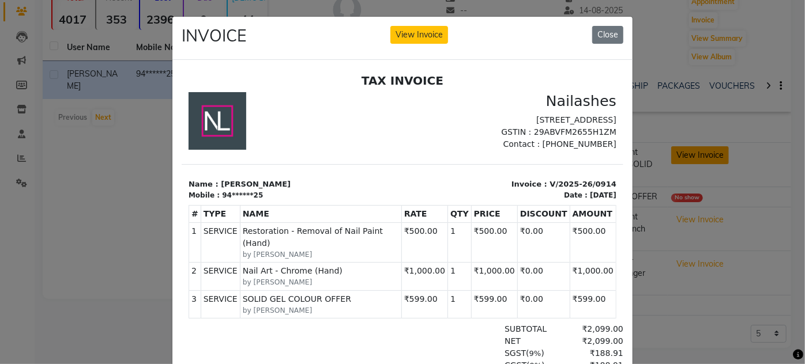
scroll to position [0, 0]
click at [608, 30] on button "Close" at bounding box center [607, 35] width 31 height 18
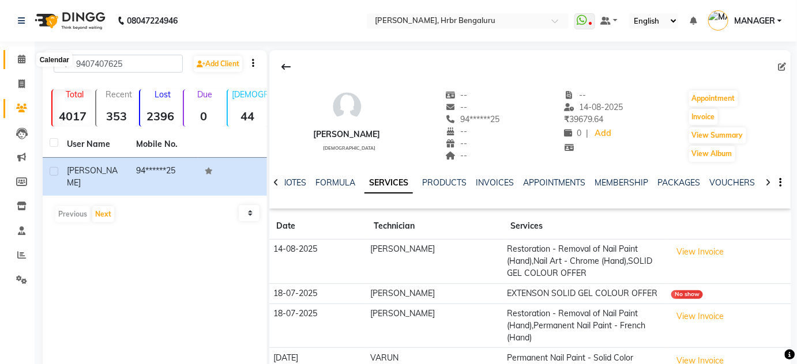
click at [17, 59] on span at bounding box center [22, 59] width 20 height 13
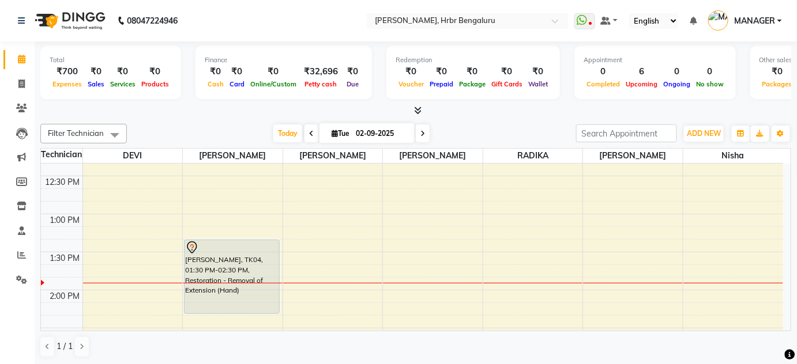
scroll to position [948, 0]
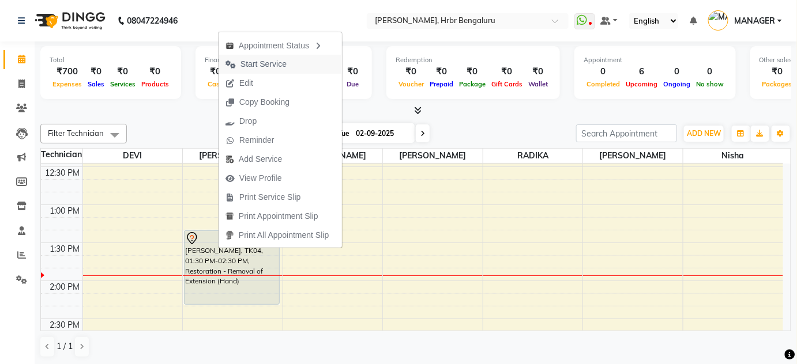
click at [270, 63] on span "Start Service" at bounding box center [263, 64] width 46 height 12
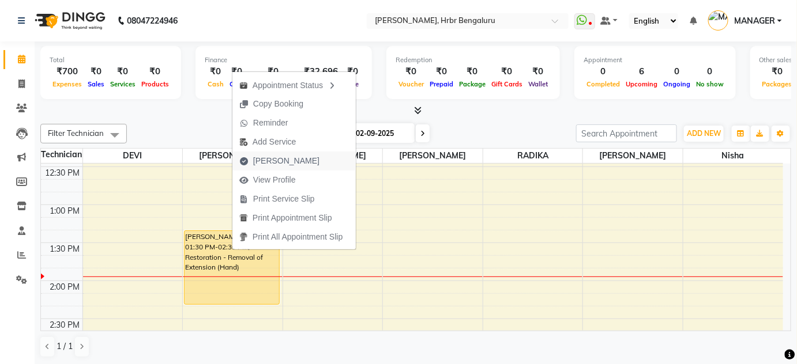
click at [258, 159] on span "Mark Done" at bounding box center [286, 161] width 66 height 12
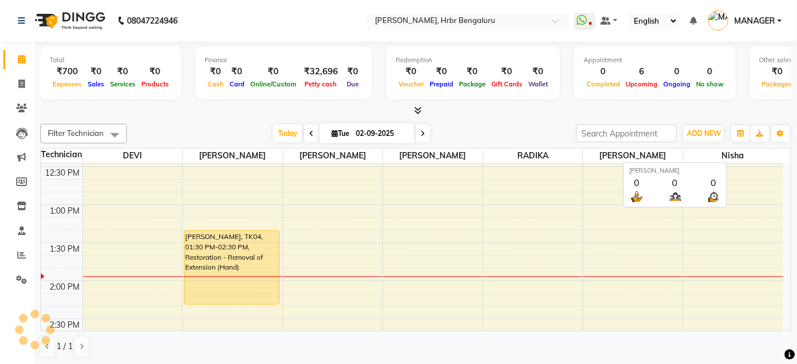
select select "3771"
select select "service"
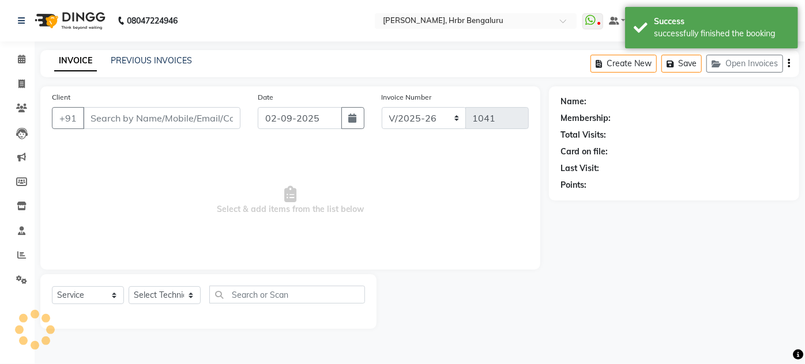
type input "94******25"
select select "77431"
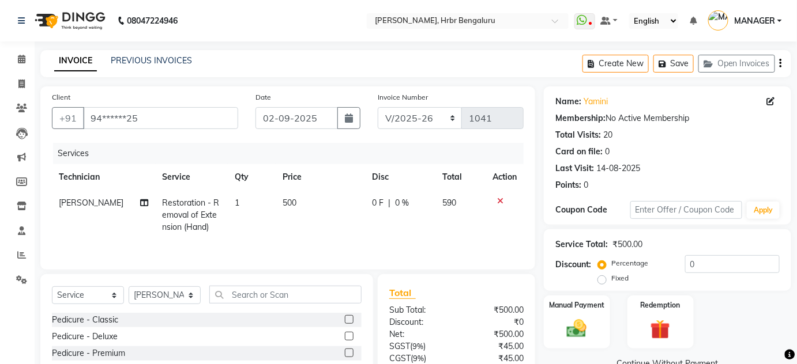
scroll to position [97, 0]
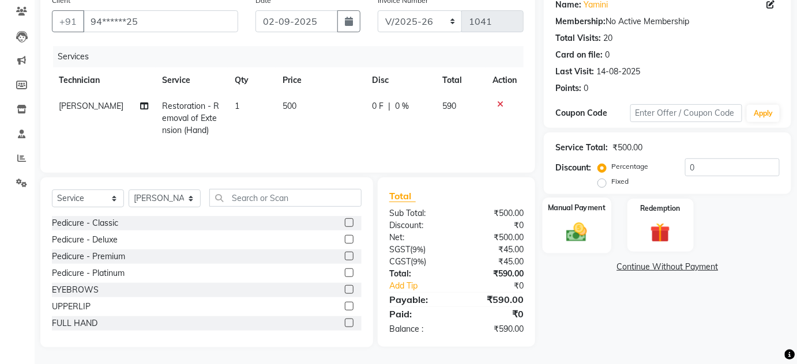
click at [563, 233] on img at bounding box center [576, 232] width 33 height 24
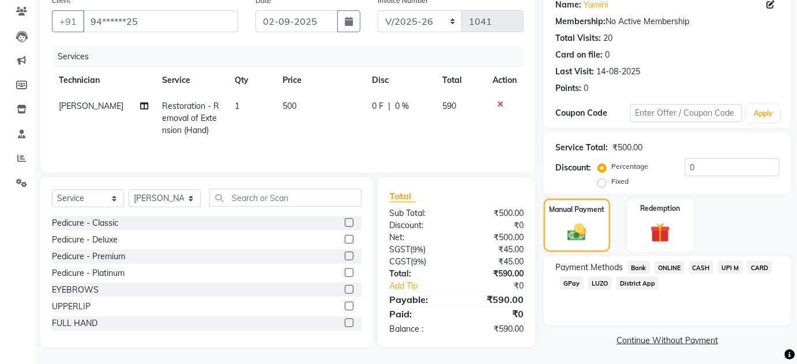
click at [673, 268] on span "ONLINE" at bounding box center [669, 267] width 30 height 13
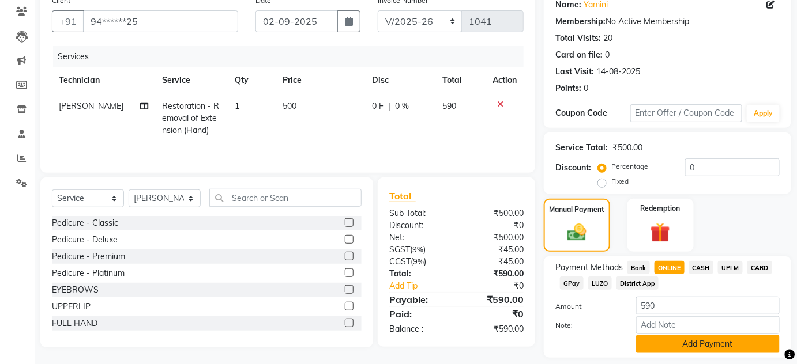
click at [718, 342] on button "Add Payment" at bounding box center [708, 345] width 144 height 18
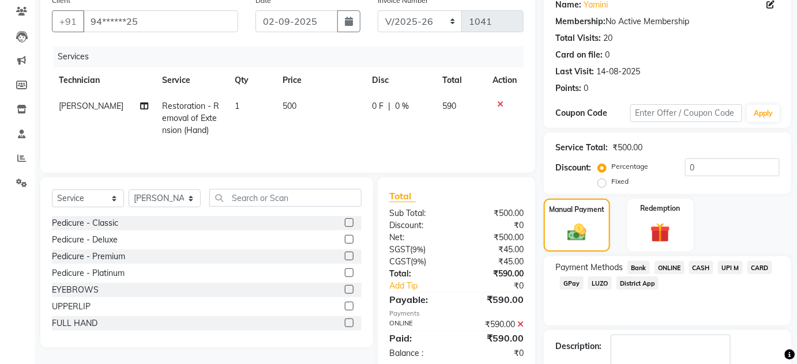
scroll to position [163, 0]
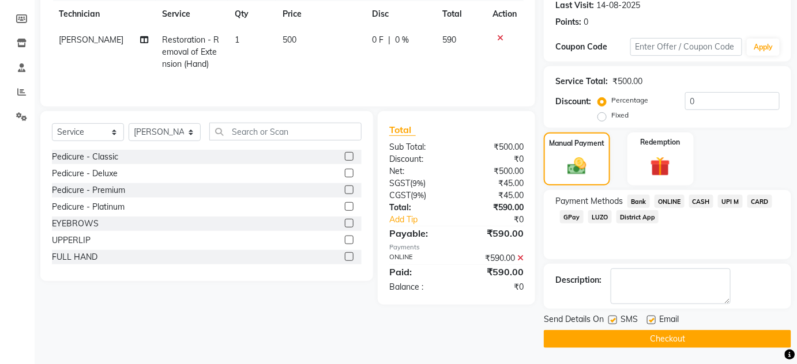
click at [658, 332] on button "Checkout" at bounding box center [667, 339] width 247 height 18
